Goal: Information Seeking & Learning: Learn about a topic

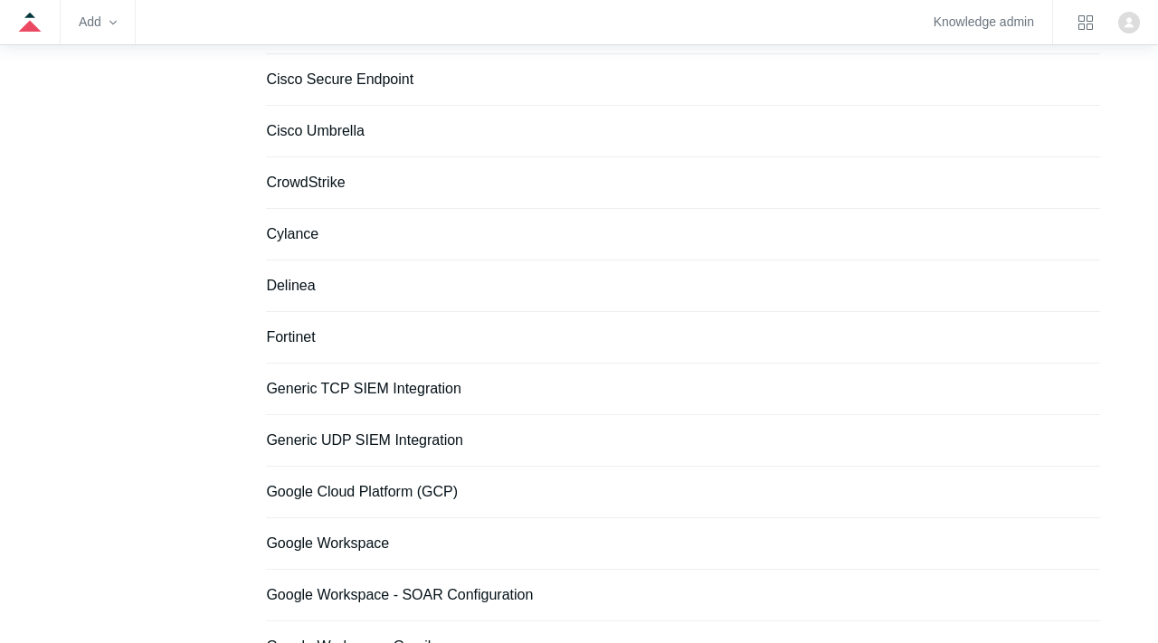
scroll to position [1355, 0]
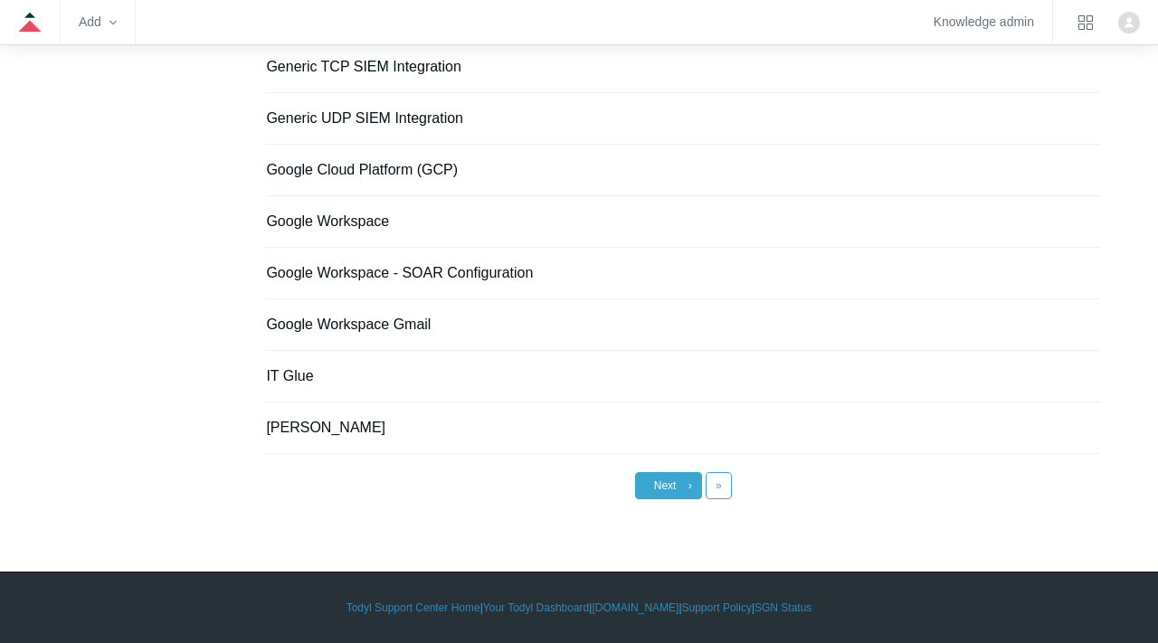
click at [682, 485] on link "Next ›" at bounding box center [668, 485] width 67 height 27
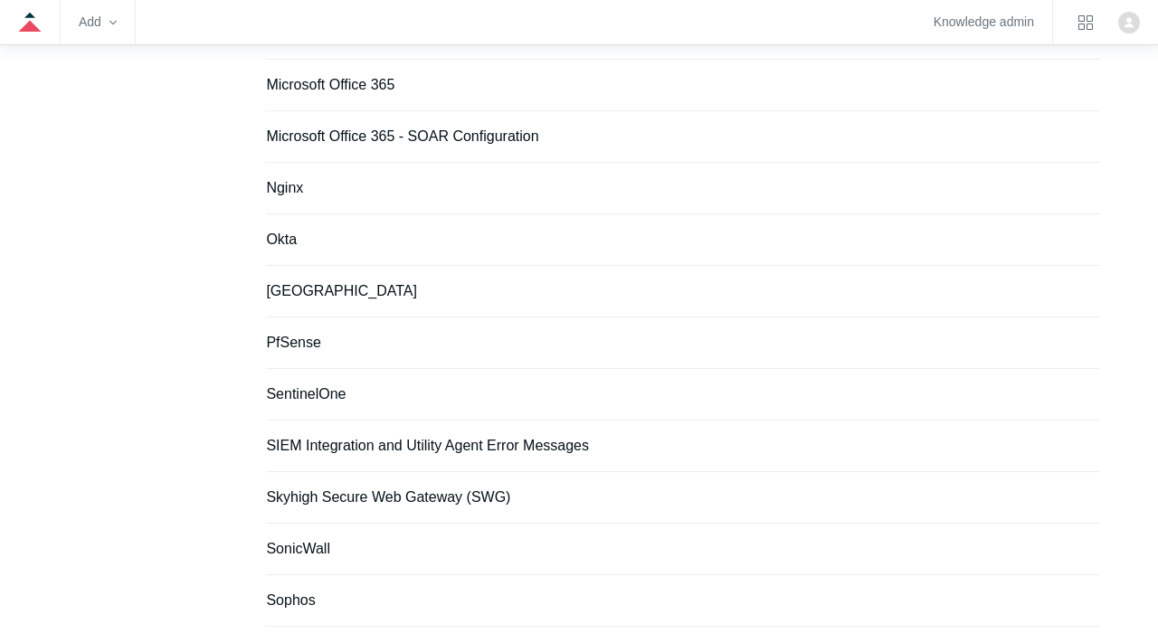
scroll to position [994, 0]
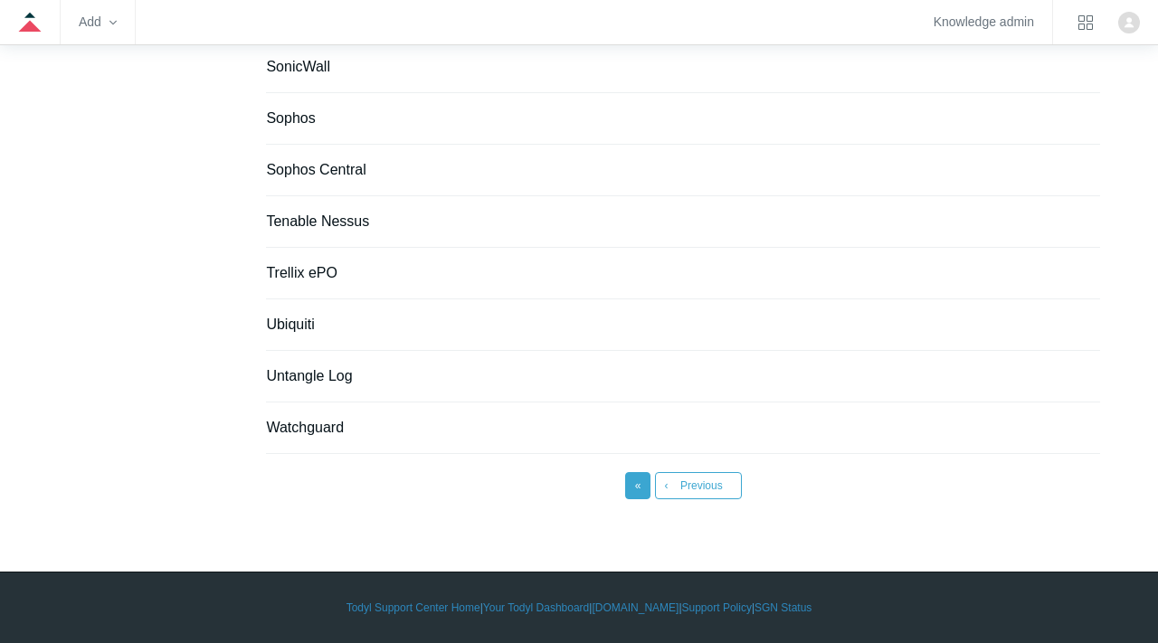
click at [638, 486] on span "«" at bounding box center [638, 485] width 6 height 13
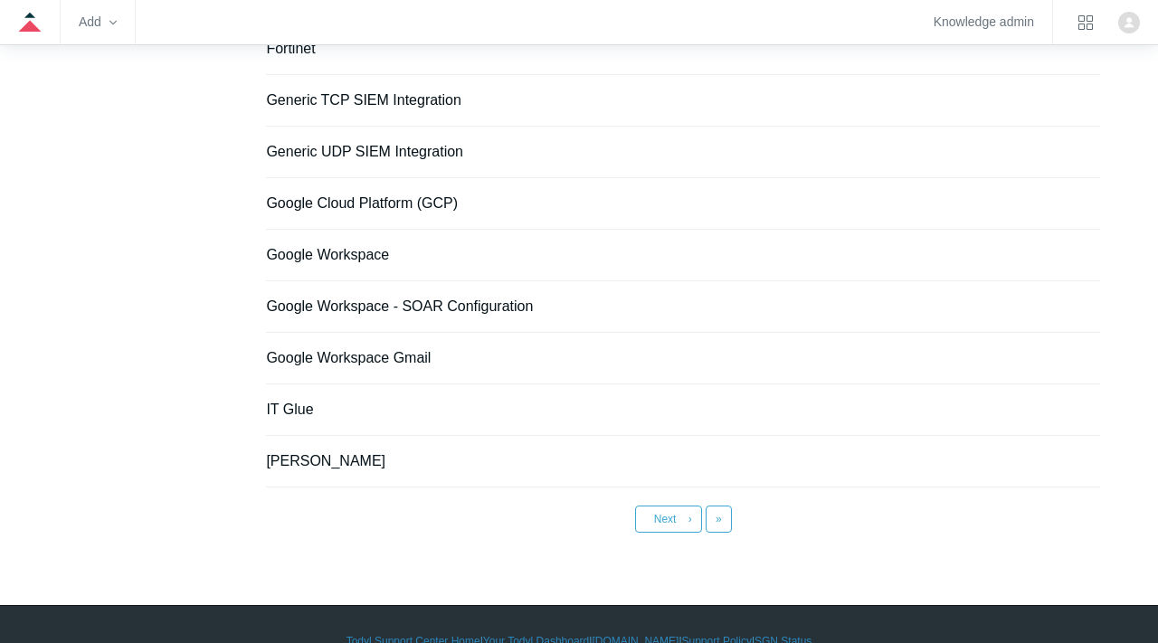
scroll to position [1326, 0]
